Goal: Check status: Check status

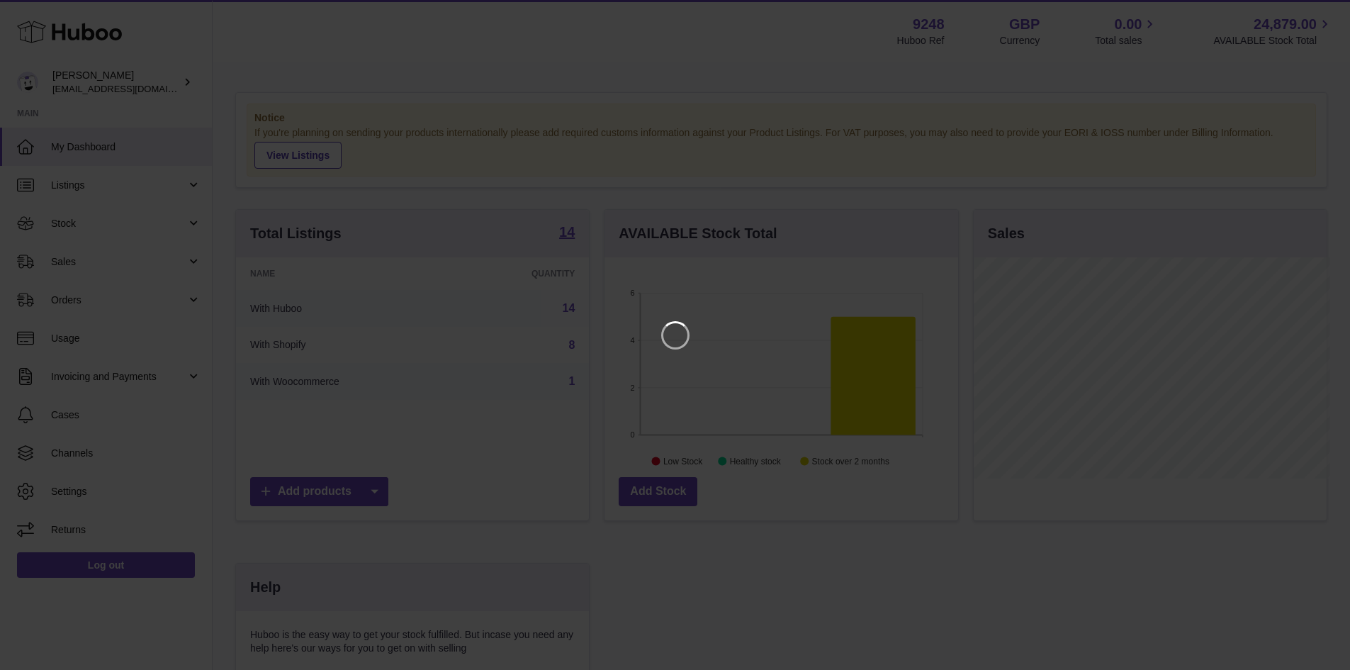
scroll to position [221, 357]
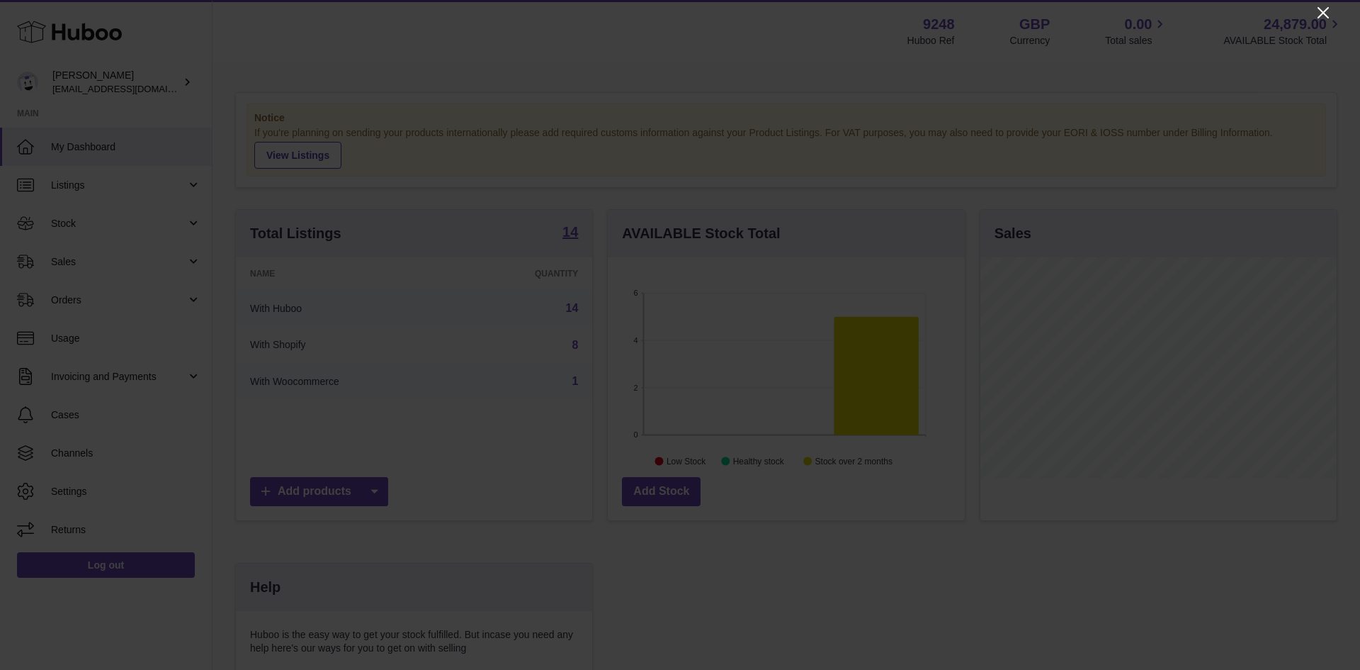
click at [1331, 16] on icon "Close" at bounding box center [1323, 12] width 17 height 17
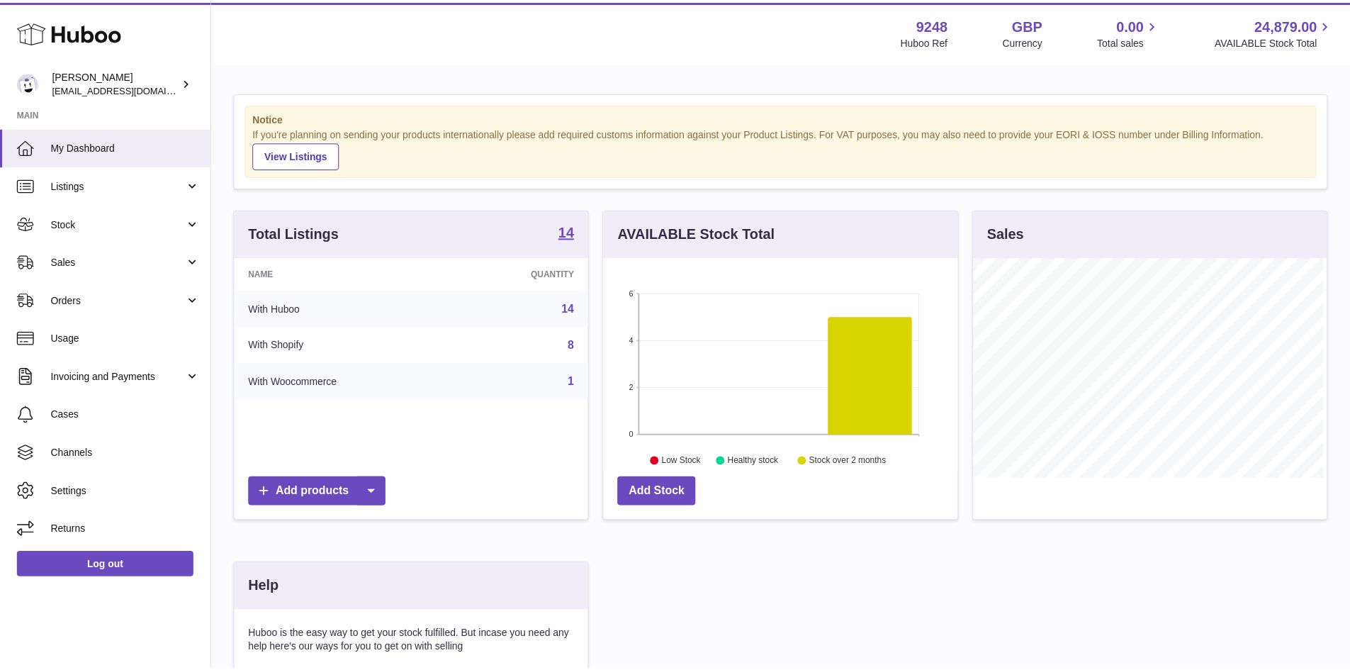
scroll to position [708274, 708142]
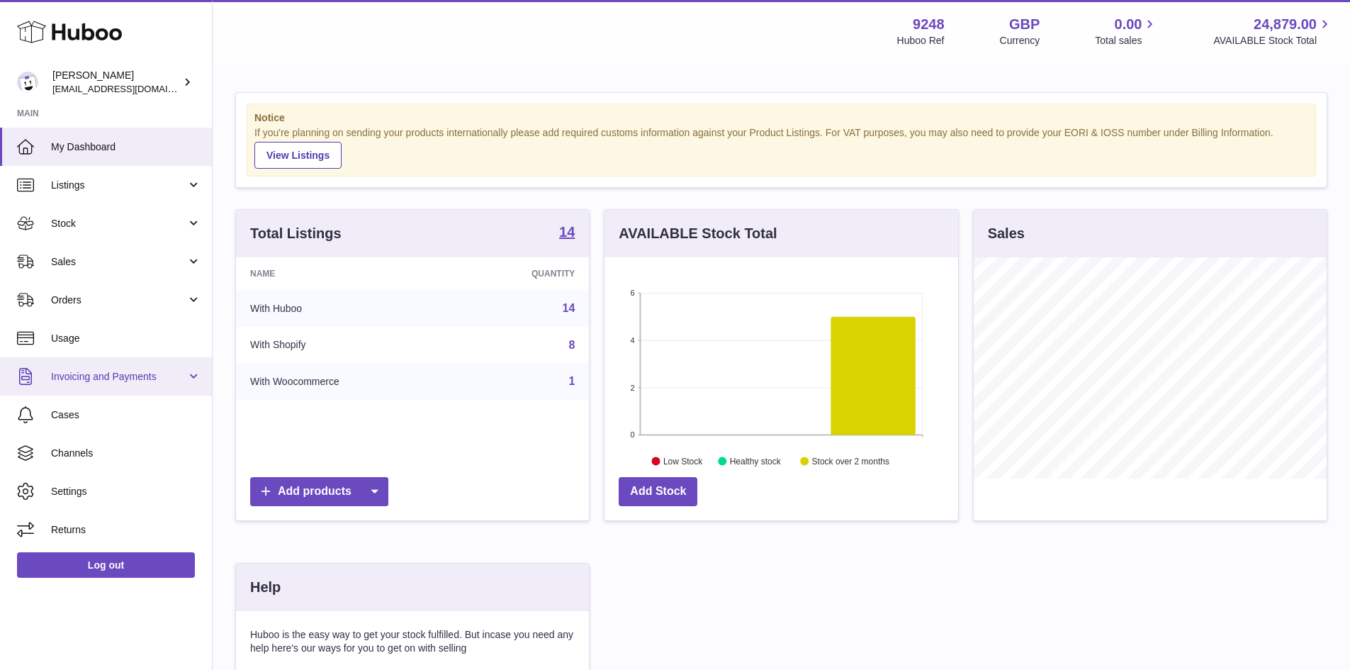
click at [169, 375] on span "Invoicing and Payments" at bounding box center [118, 376] width 135 height 13
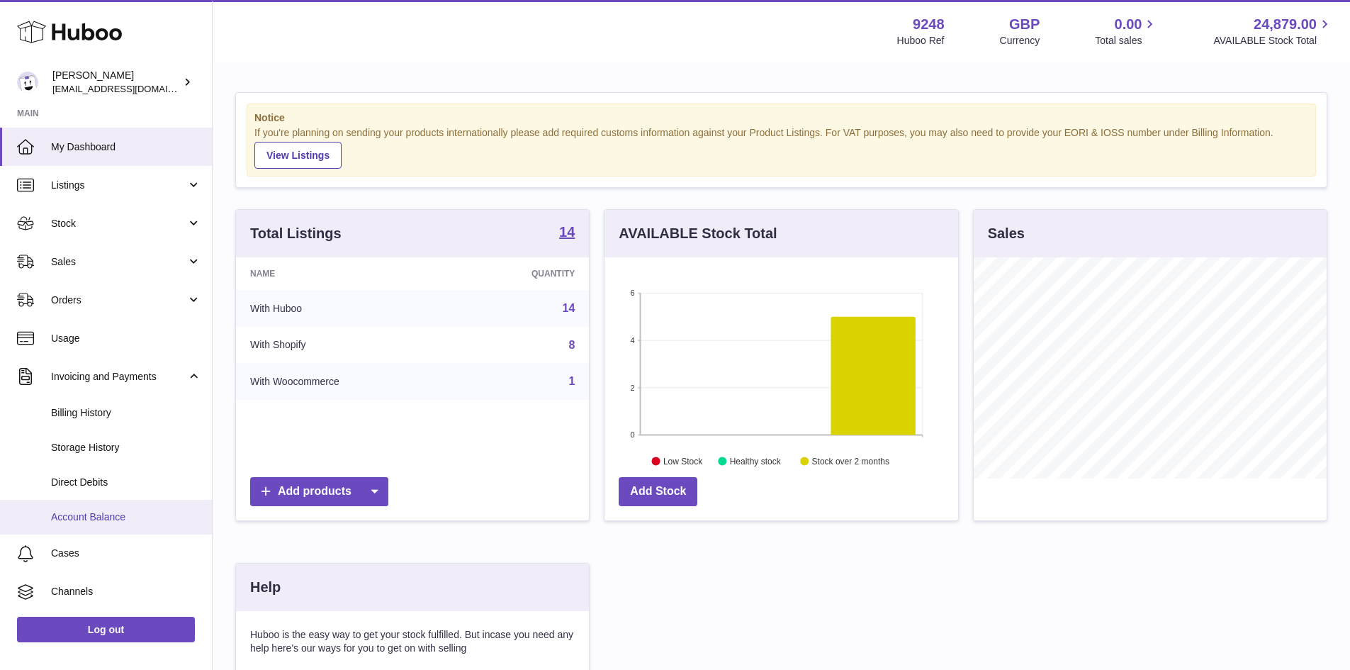
click at [122, 514] on span "Account Balance" at bounding box center [126, 516] width 150 height 13
click at [132, 519] on span "Account Balance" at bounding box center [126, 516] width 150 height 13
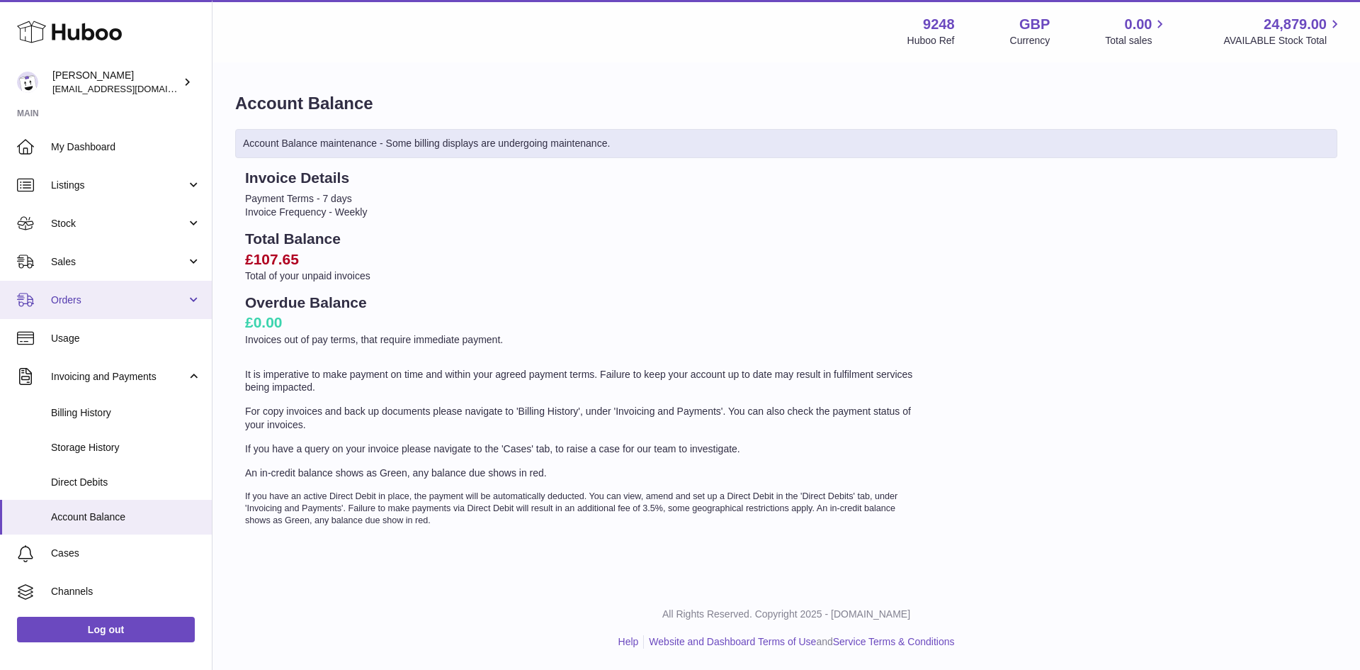
click at [132, 295] on span "Orders" at bounding box center [118, 299] width 135 height 13
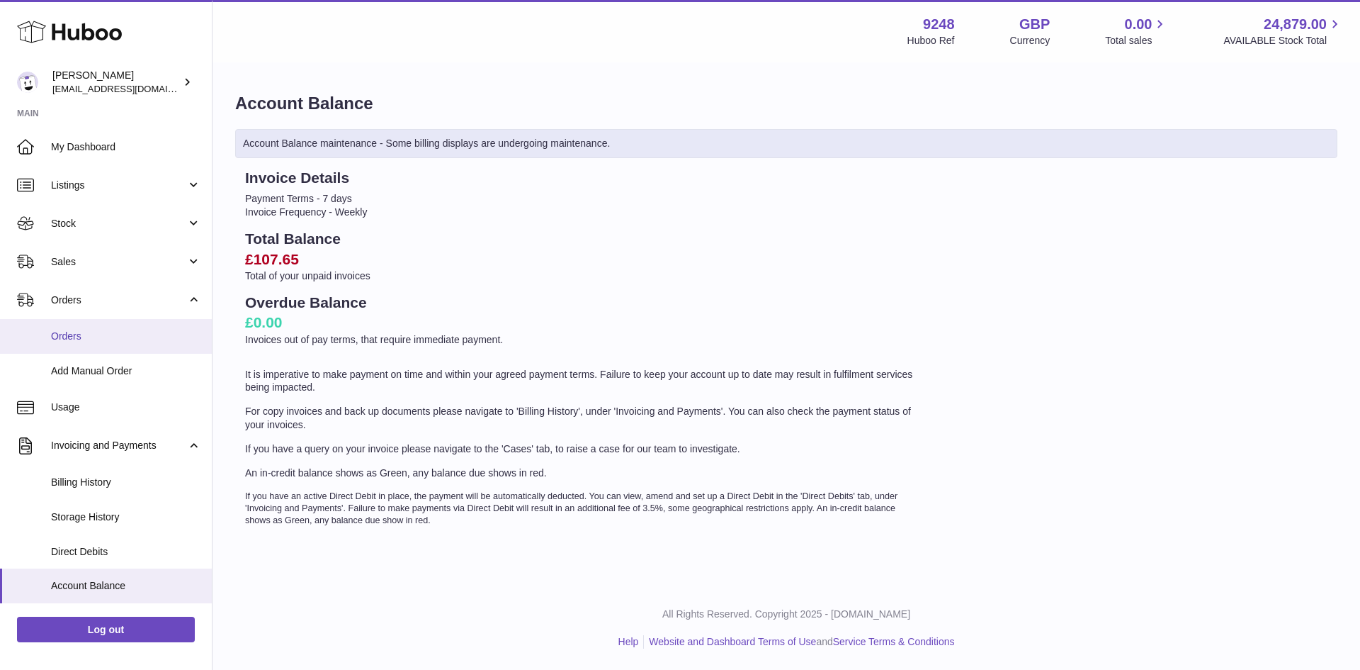
click at [100, 345] on link "Orders" at bounding box center [106, 336] width 212 height 35
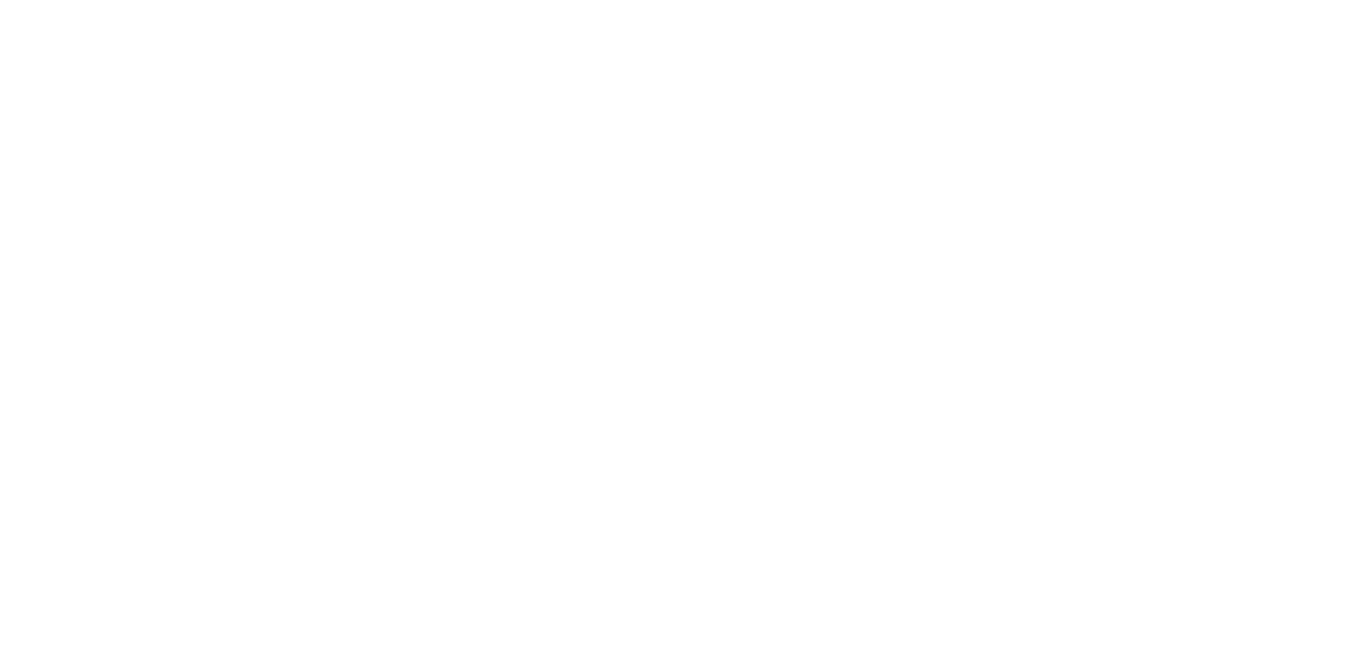
click at [915, 0] on html at bounding box center [675, 0] width 1350 height 0
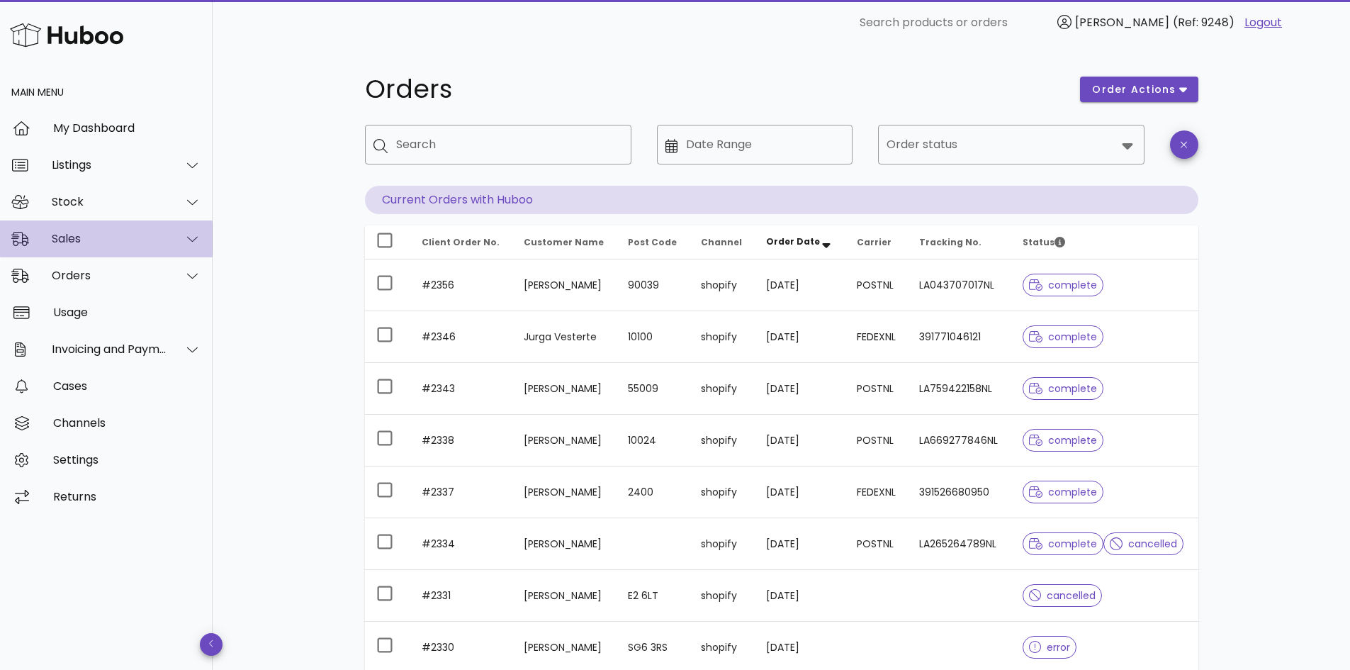
click at [96, 235] on div "Sales" at bounding box center [109, 238] width 115 height 13
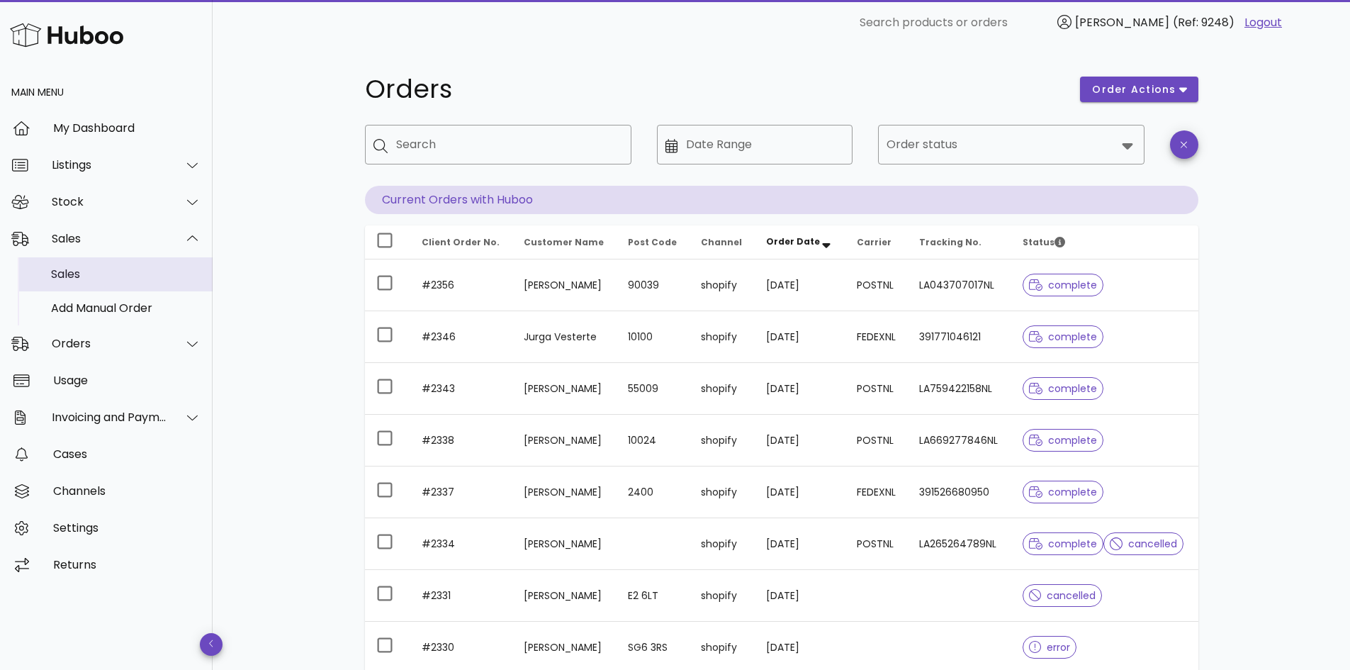
click at [94, 269] on div "Sales" at bounding box center [126, 273] width 150 height 13
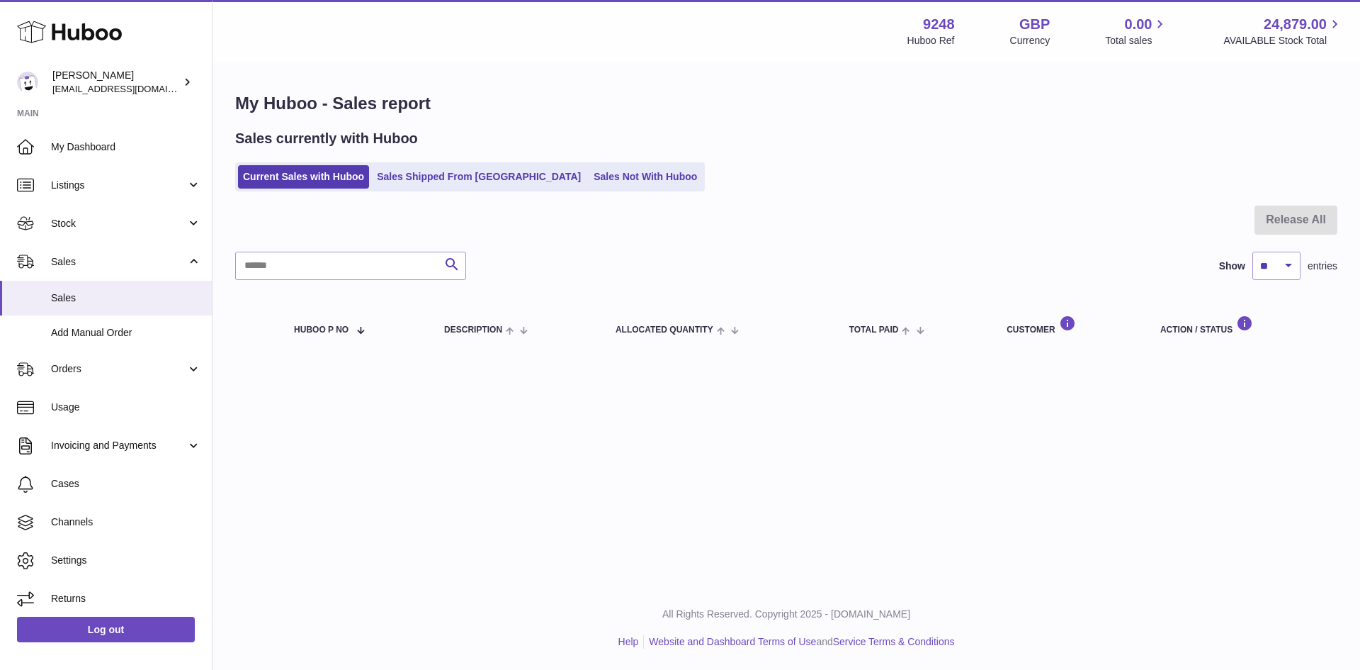
click at [314, 191] on ul "Current Sales with Huboo Sales Shipped From Huboo Sales Not With Huboo" at bounding box center [470, 176] width 470 height 29
click at [312, 169] on link "Current Sales with Huboo" at bounding box center [303, 176] width 131 height 23
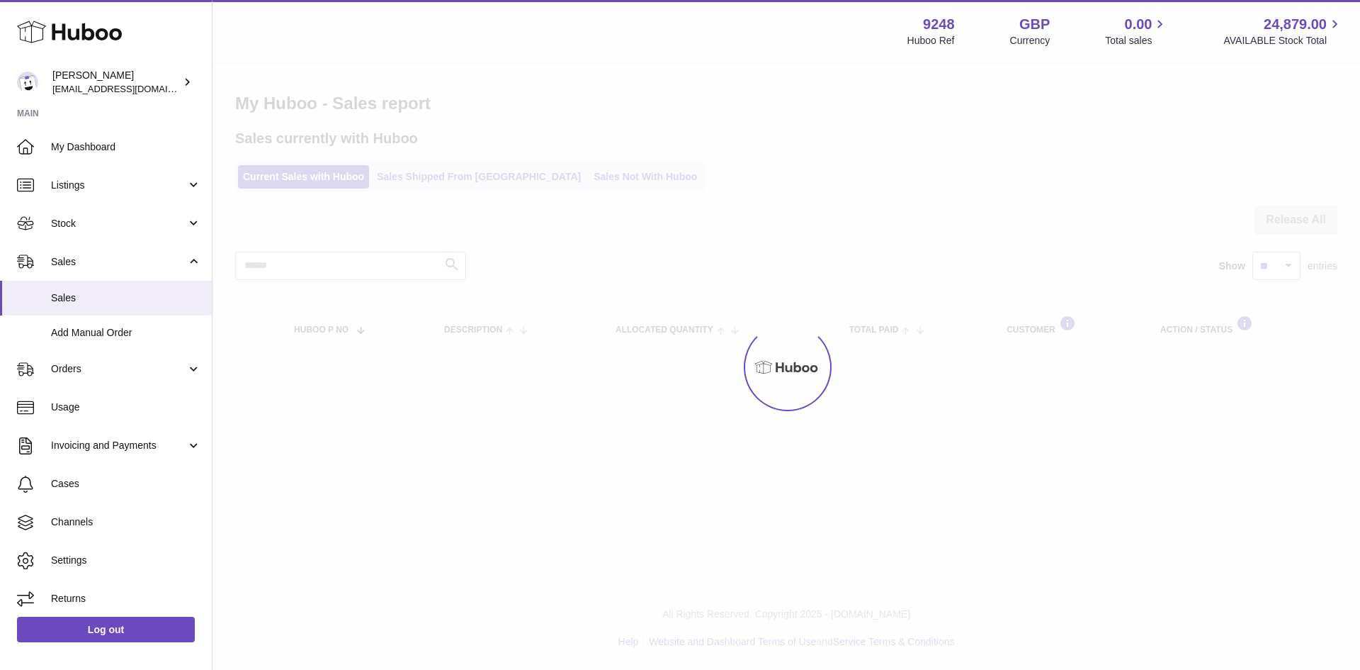
click at [453, 168] on div at bounding box center [787, 367] width 1148 height 606
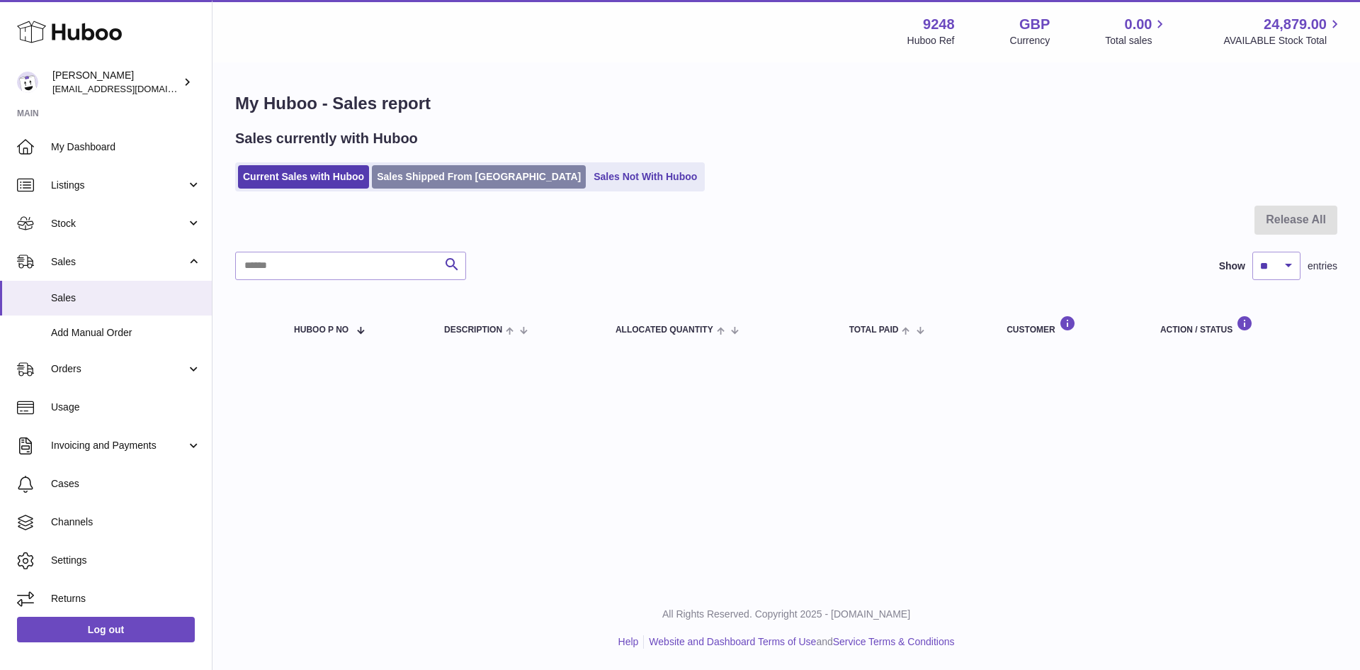
click at [451, 181] on link "Sales Shipped From [GEOGRAPHIC_DATA]" at bounding box center [479, 176] width 214 height 23
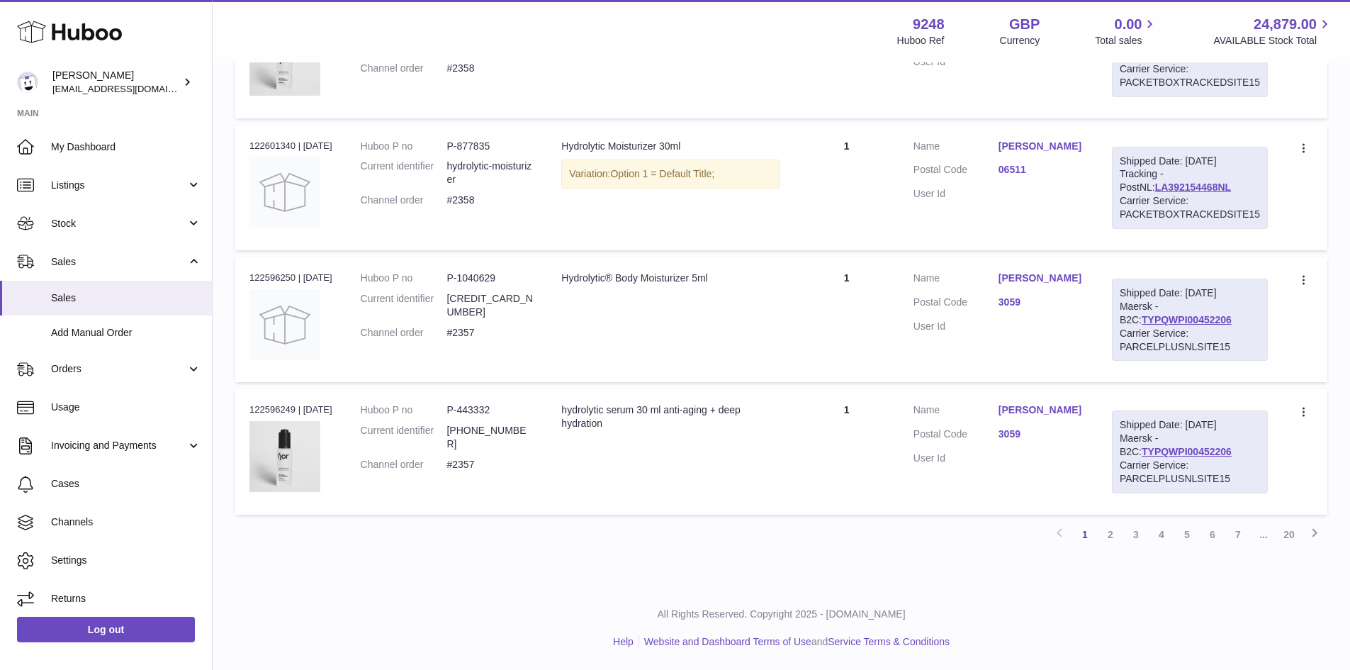
scroll to position [1269, 0]
click at [1136, 536] on link "3" at bounding box center [1136, 534] width 26 height 26
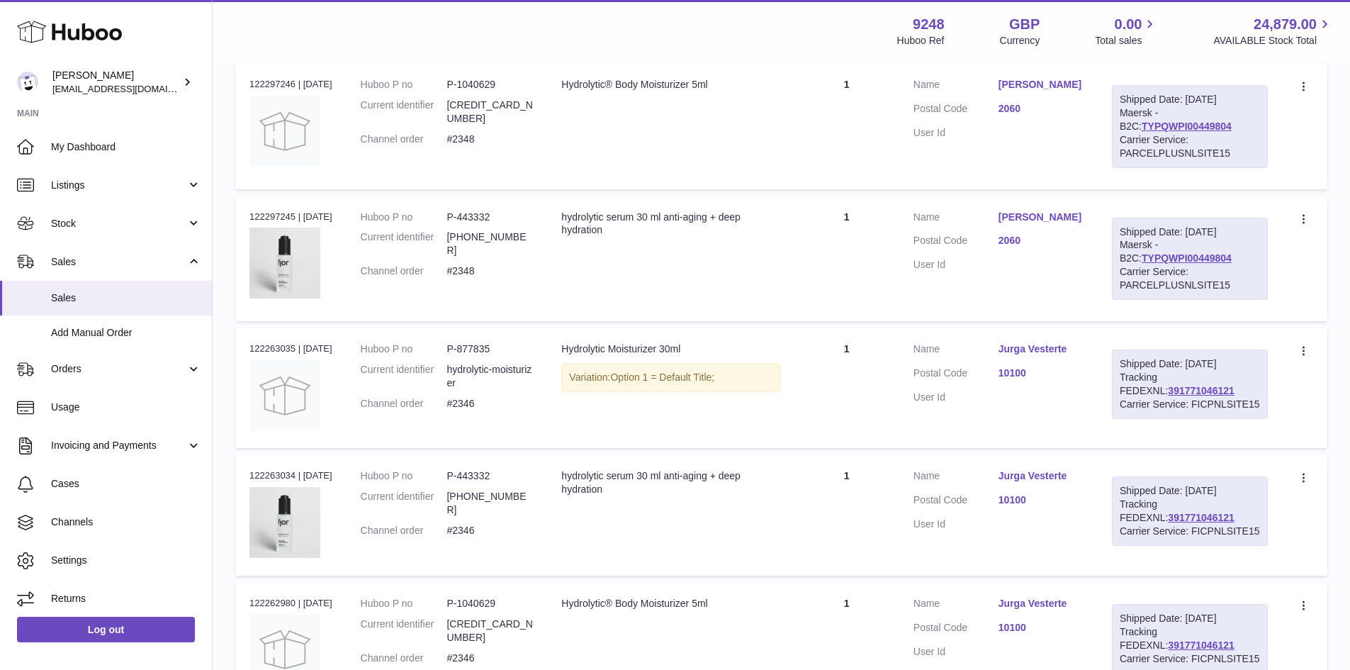
scroll to position [418, 0]
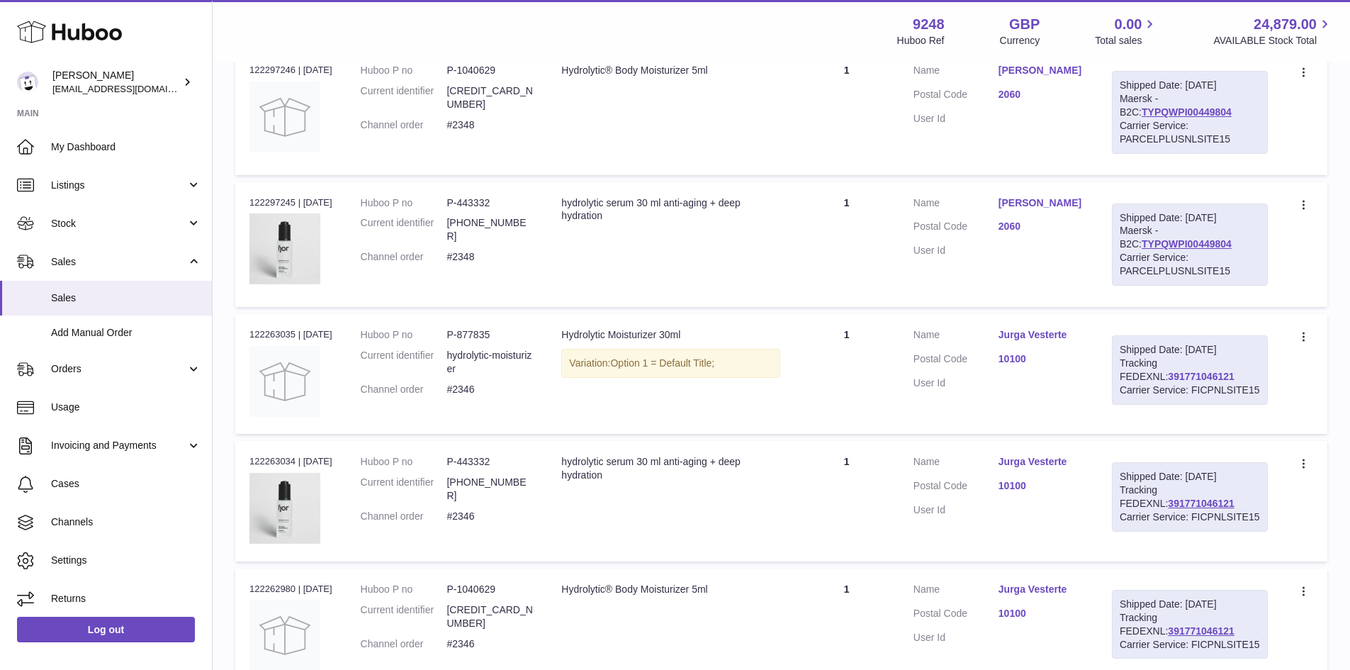
click at [1180, 382] on link "391771046121" at bounding box center [1201, 376] width 66 height 11
click at [1041, 341] on link "Jurga Vesterte" at bounding box center [1040, 334] width 85 height 13
drag, startPoint x: 650, startPoint y: 368, endPoint x: 718, endPoint y: 366, distance: 68.0
click at [710, 341] on div "Hydrolytic Moisturizer 30ml" at bounding box center [670, 334] width 218 height 13
click at [718, 366] on td "Description Hydrolytic Moisturizer 30ml Variation: Option 1 = Default Title;" at bounding box center [670, 374] width 247 height 120
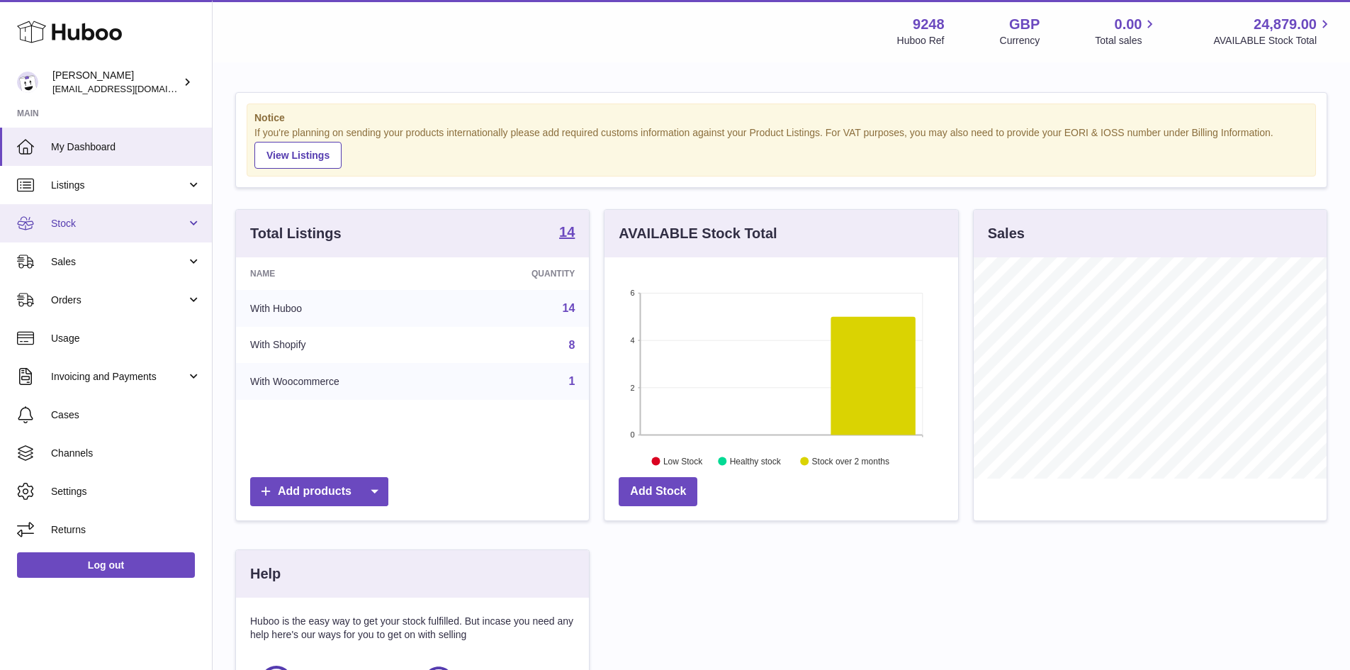
scroll to position [221, 354]
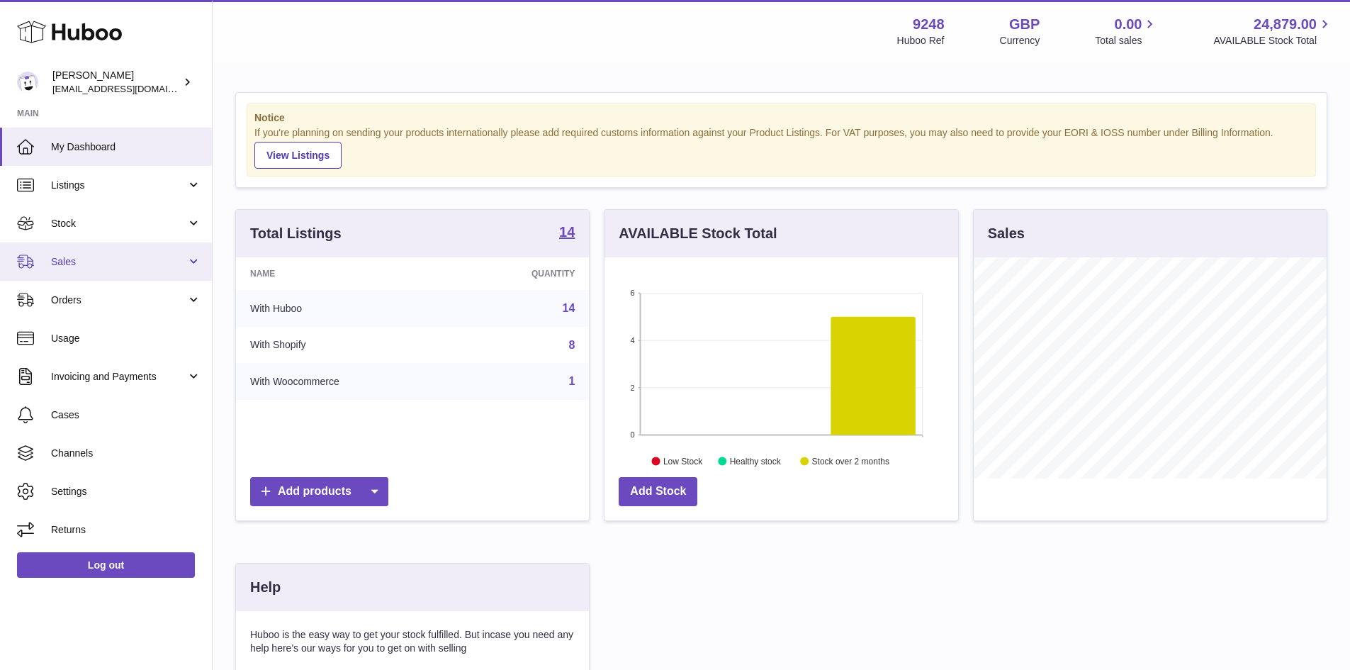
click at [147, 258] on span "Sales" at bounding box center [118, 261] width 135 height 13
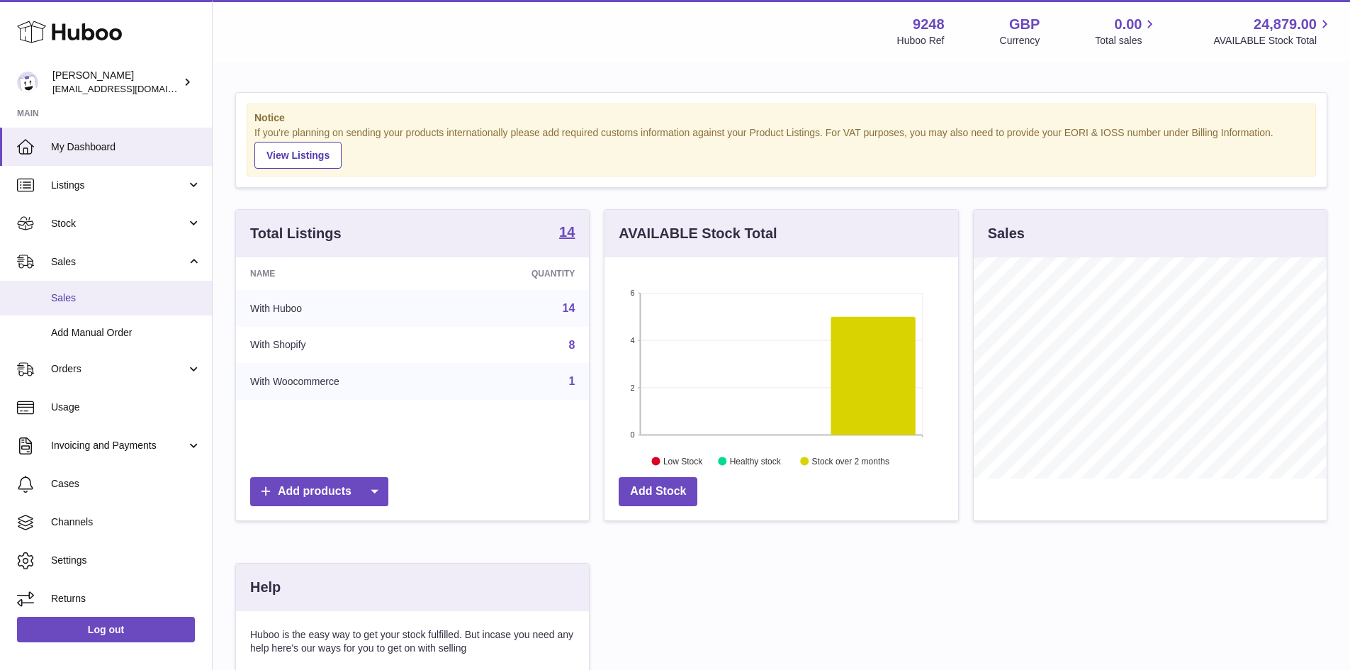
click at [134, 300] on span "Sales" at bounding box center [126, 297] width 150 height 13
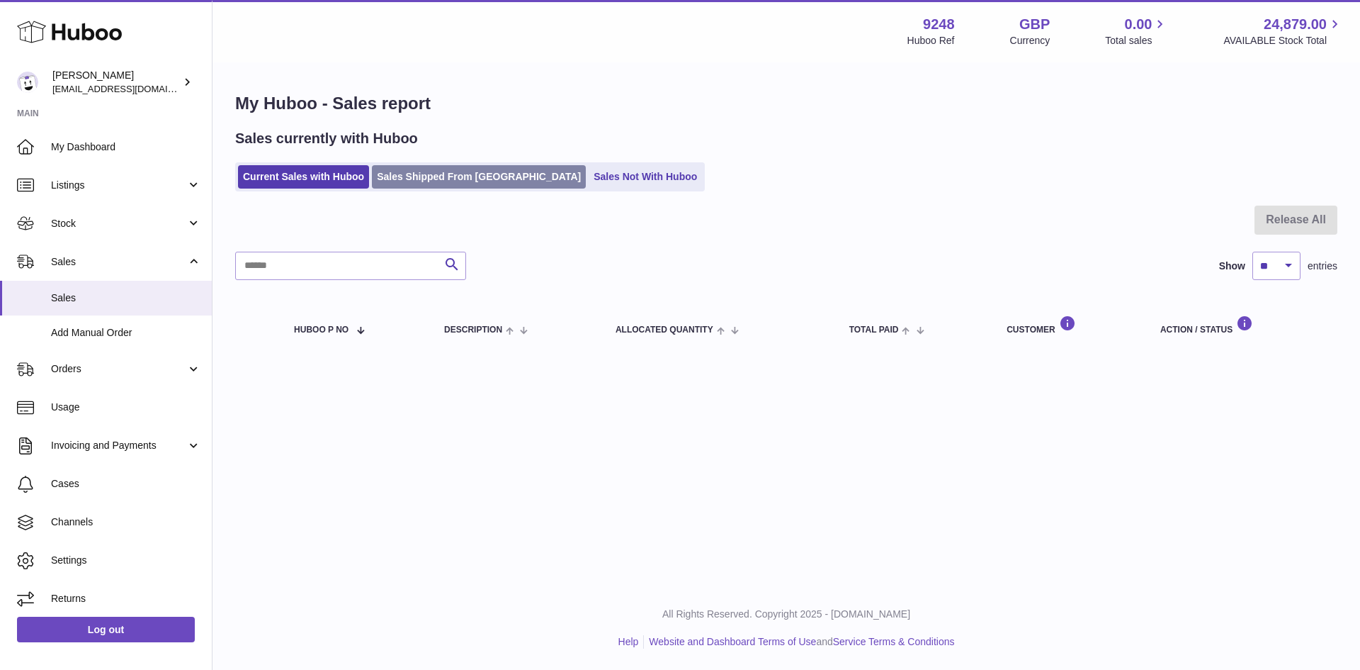
click at [454, 183] on link "Sales Shipped From [GEOGRAPHIC_DATA]" at bounding box center [479, 176] width 214 height 23
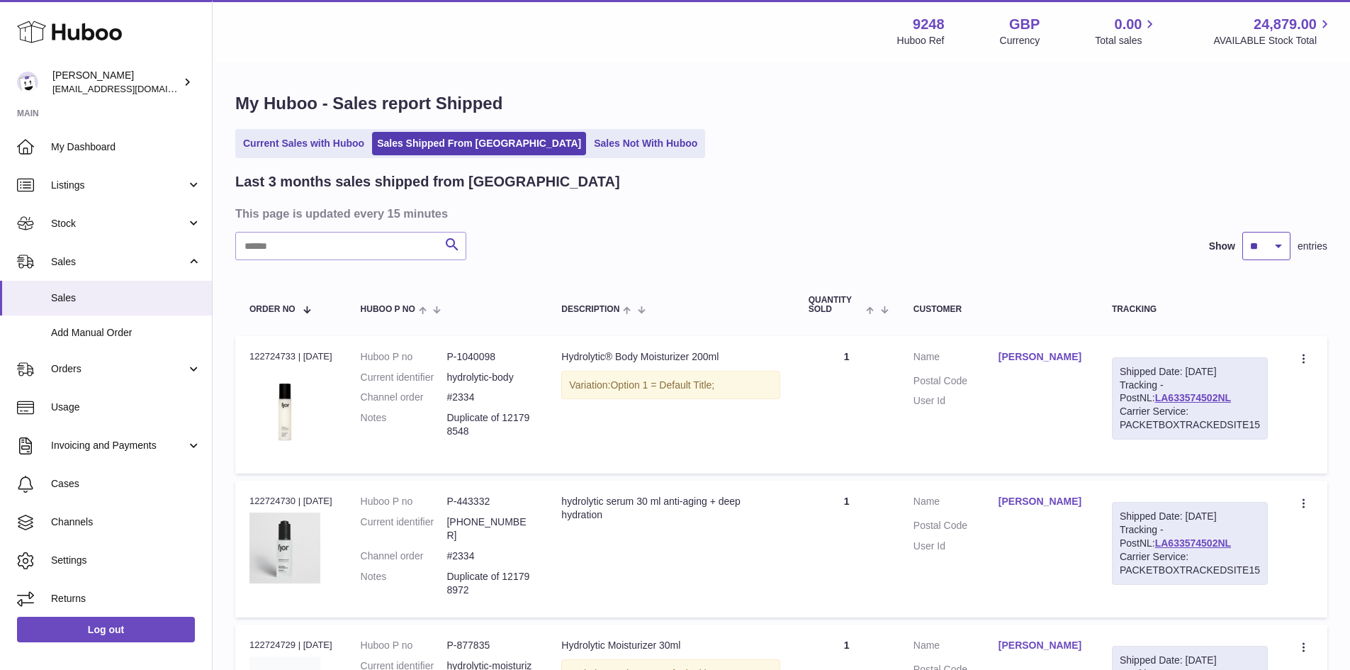
click at [1280, 244] on select "** ** **" at bounding box center [1266, 246] width 48 height 28
select select "**"
click at [1242, 232] on select "** ** **" at bounding box center [1266, 246] width 48 height 28
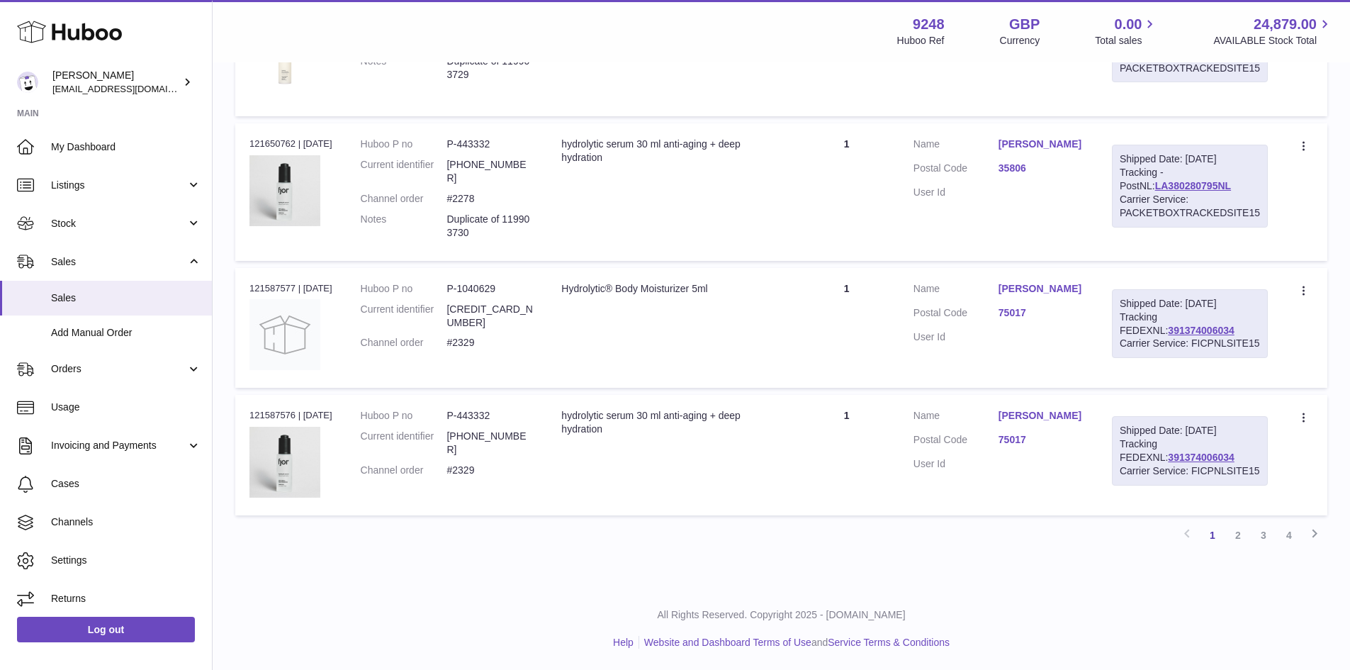
scroll to position [7088, 0]
click at [1290, 540] on link "4" at bounding box center [1289, 535] width 26 height 26
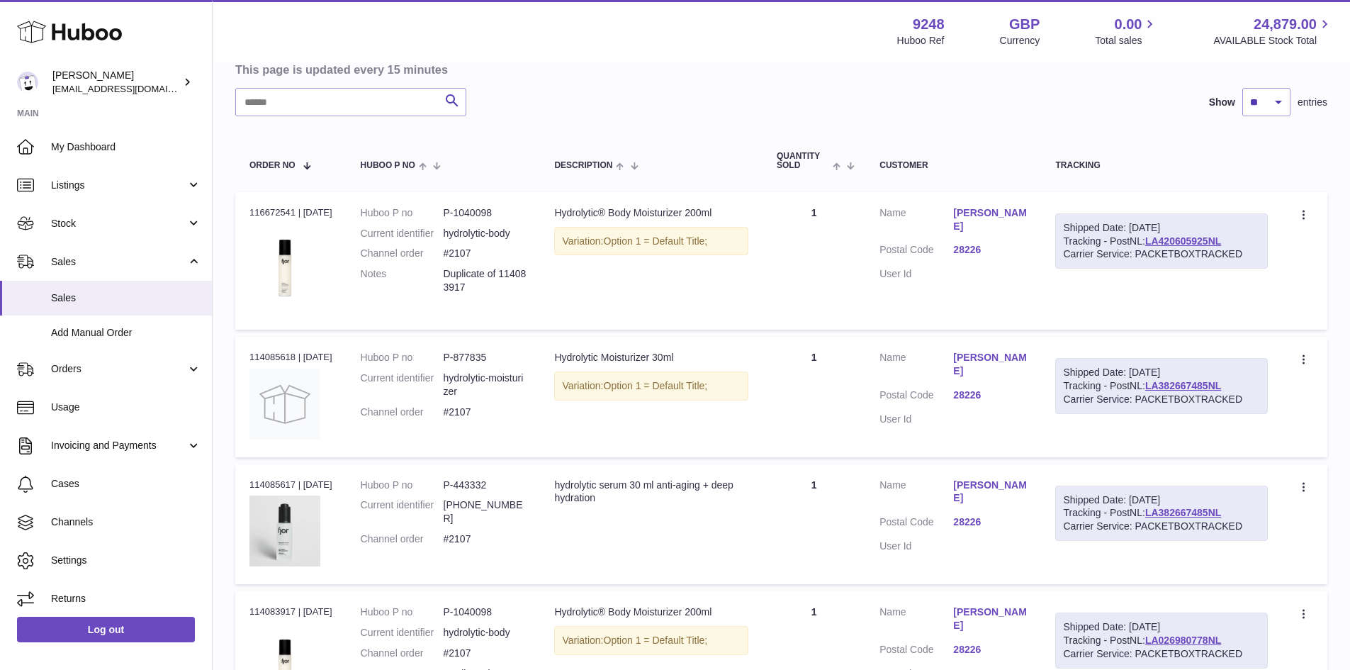
scroll to position [142, 0]
